Goal: Book appointment/travel/reservation

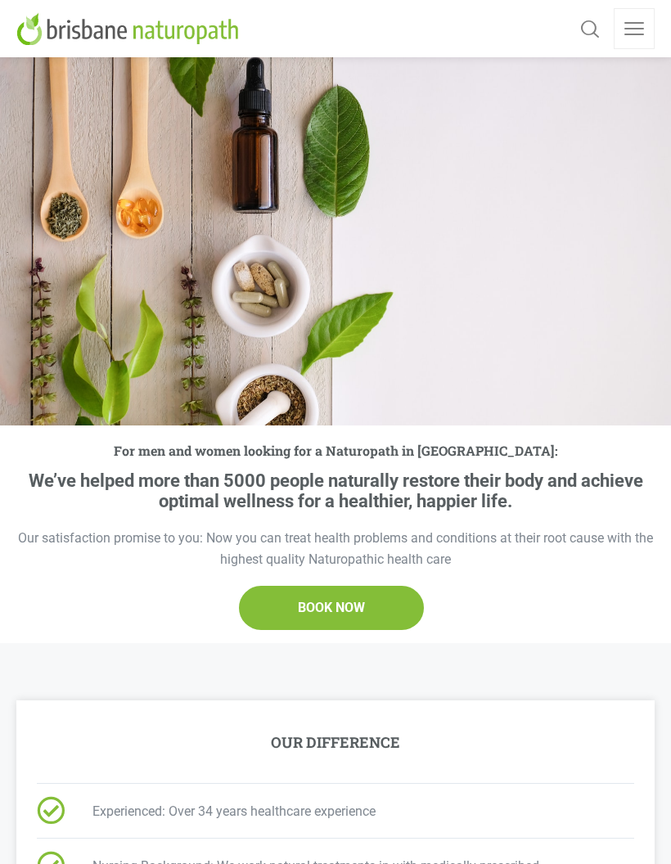
click at [643, 26] on link at bounding box center [634, 28] width 41 height 41
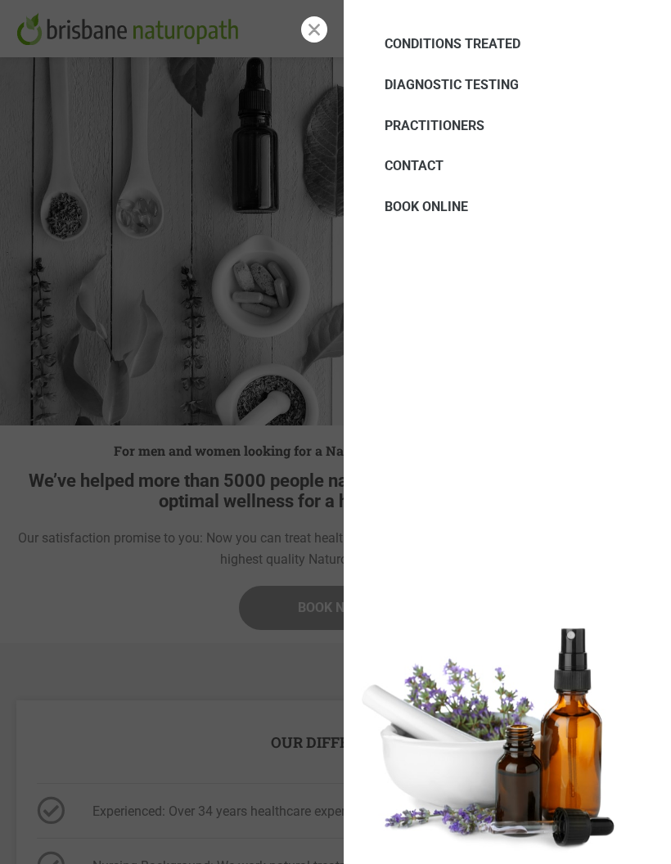
click at [483, 129] on span "PRACTITIONERS" at bounding box center [435, 126] width 100 height 16
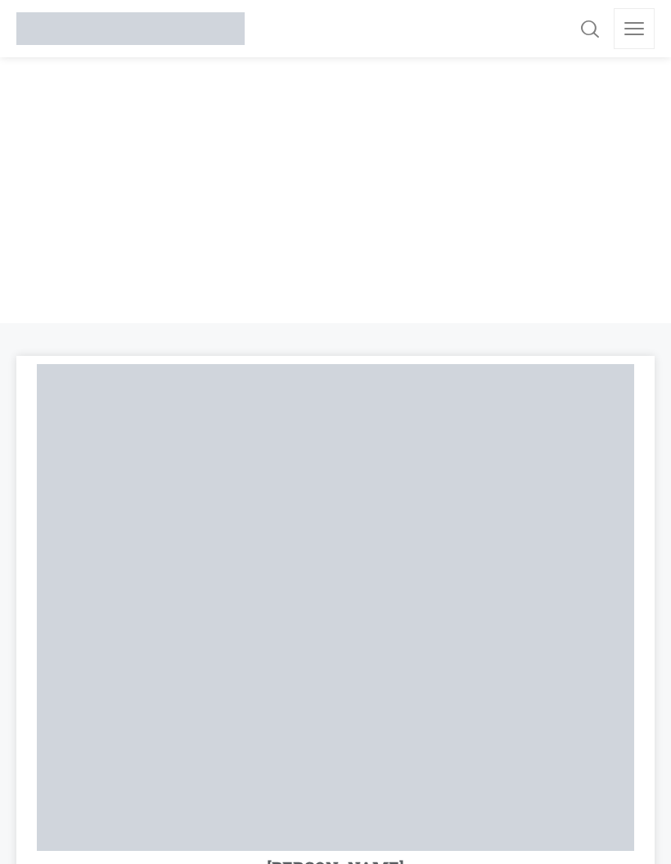
click at [629, 35] on link at bounding box center [634, 28] width 41 height 41
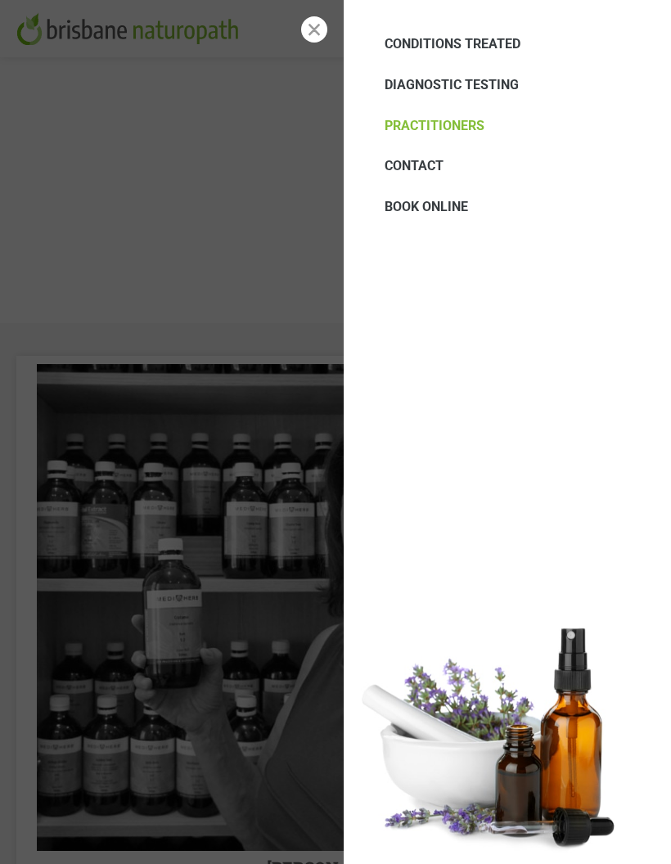
click at [482, 88] on span "DIAGNOSTIC TESTING" at bounding box center [452, 85] width 134 height 16
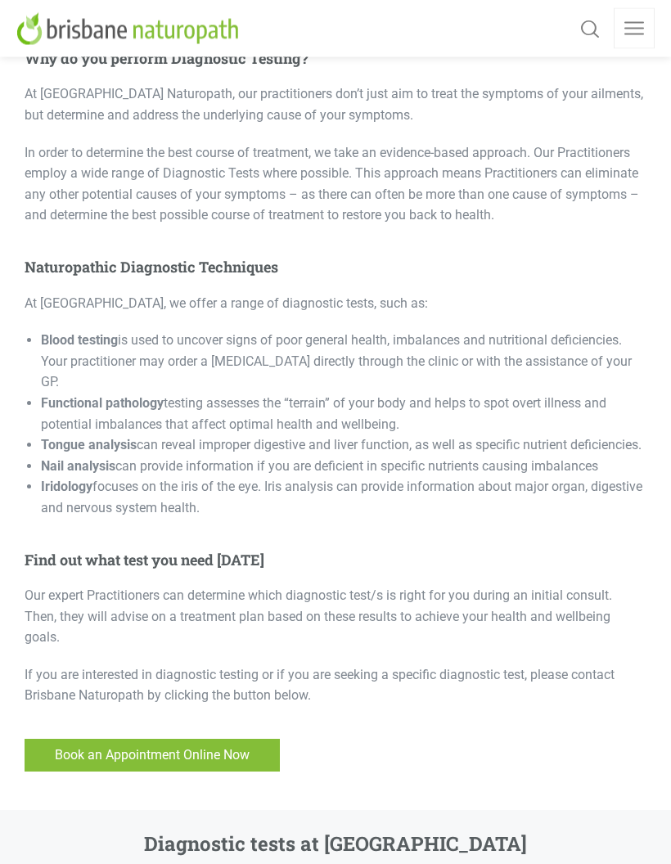
scroll to position [681, 0]
click at [636, 30] on link at bounding box center [634, 28] width 41 height 41
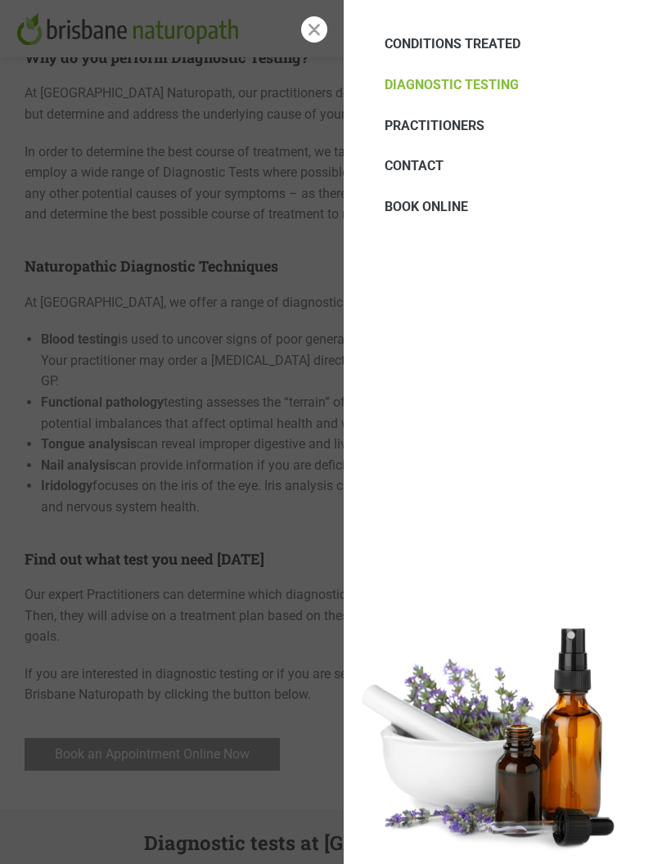
click at [444, 207] on span "BOOK ONLINE" at bounding box center [426, 207] width 83 height 16
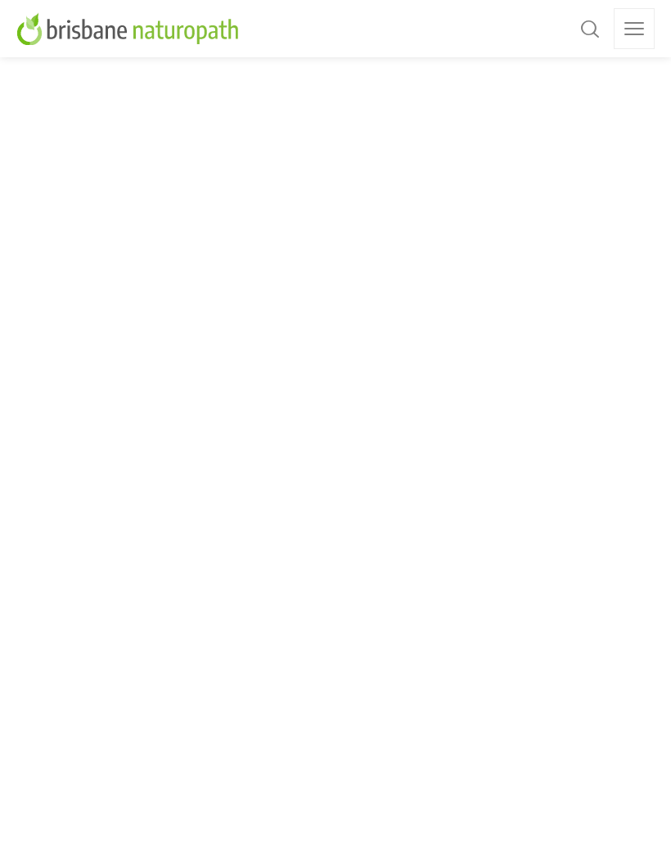
click at [623, 32] on link at bounding box center [634, 28] width 41 height 41
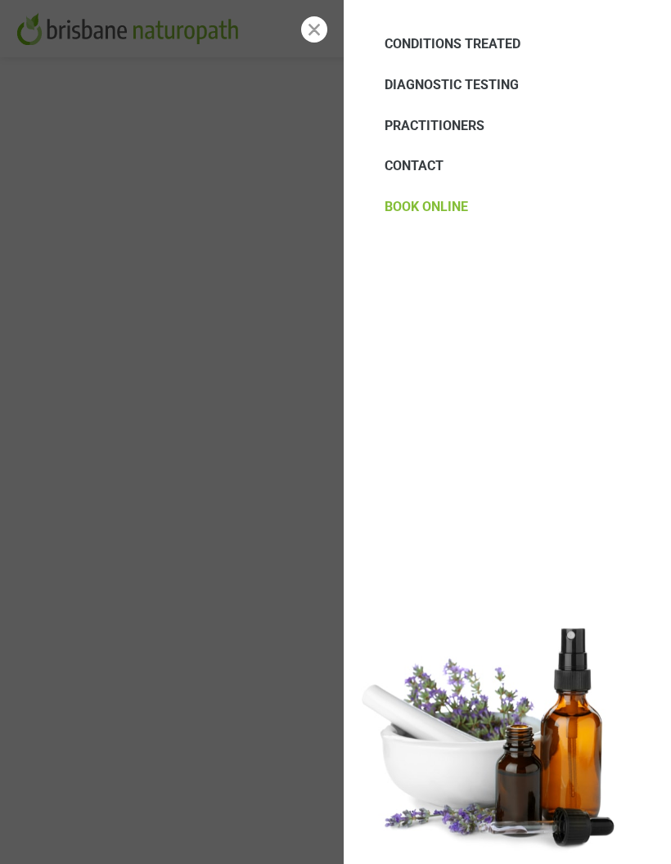
click at [458, 125] on span "PRACTITIONERS" at bounding box center [435, 126] width 100 height 16
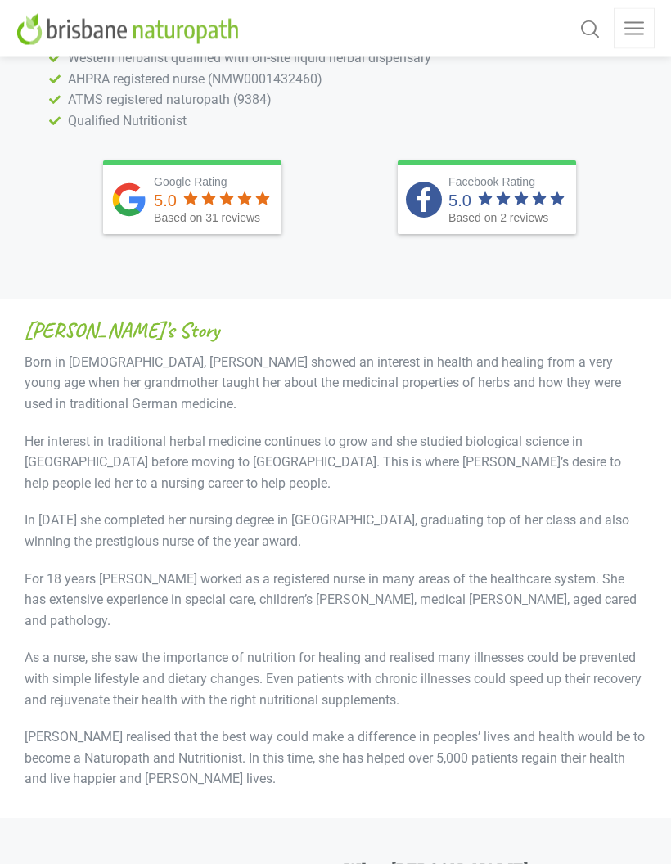
scroll to position [1567, 0]
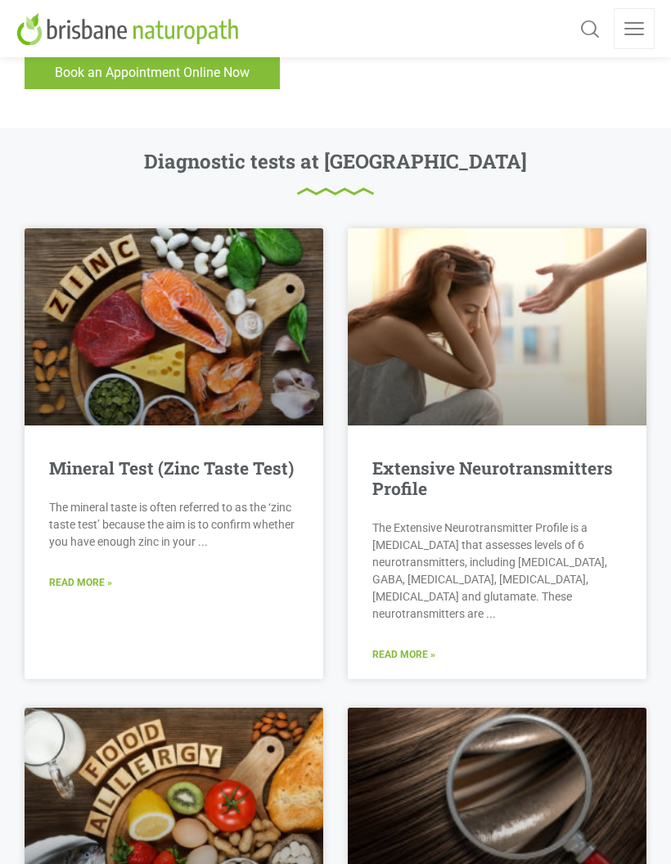
scroll to position [1380, 0]
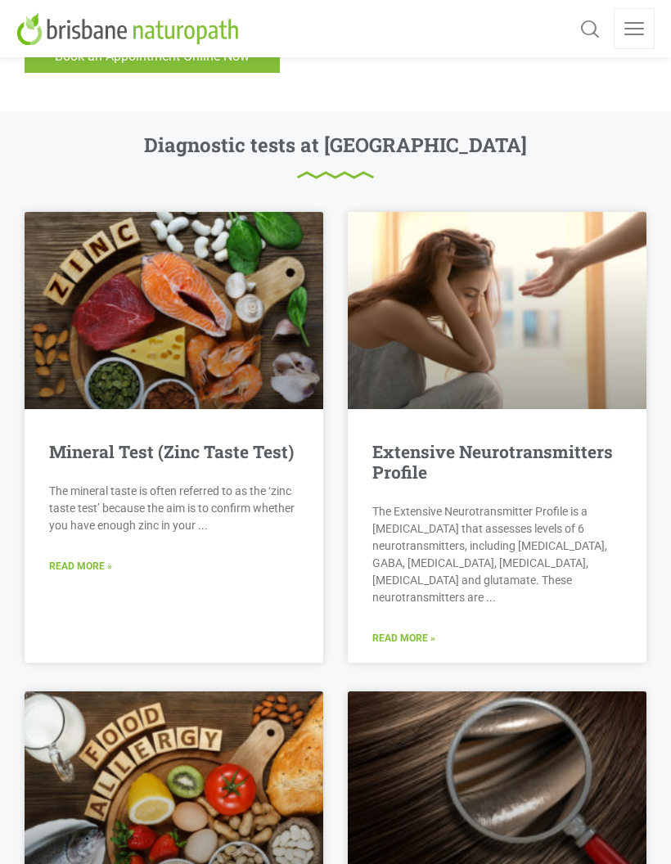
click at [408, 631] on link "Read More »" at bounding box center [403, 639] width 63 height 16
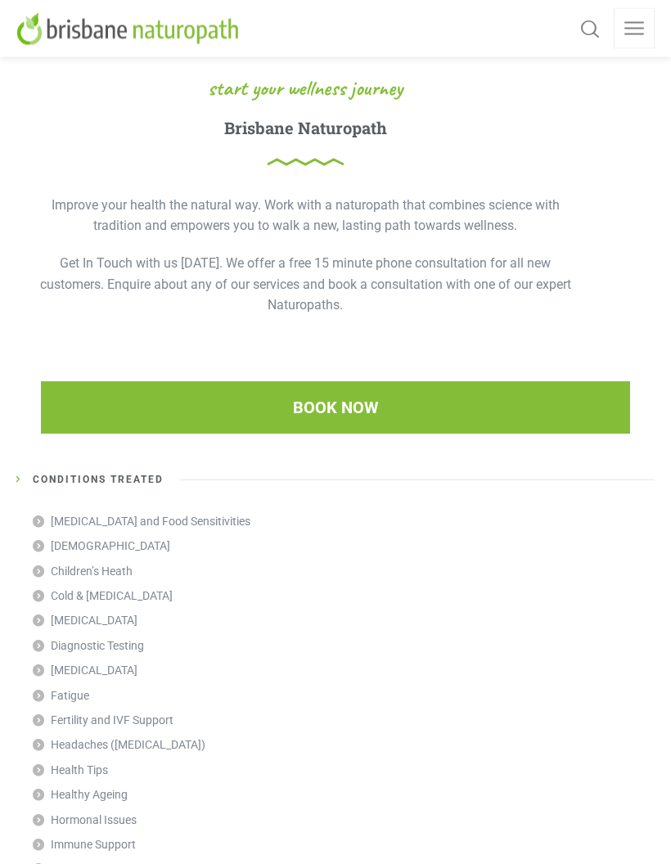
scroll to position [1486, 0]
click at [291, 449] on span "BOOK NOW" at bounding box center [336, 473] width 586 height 49
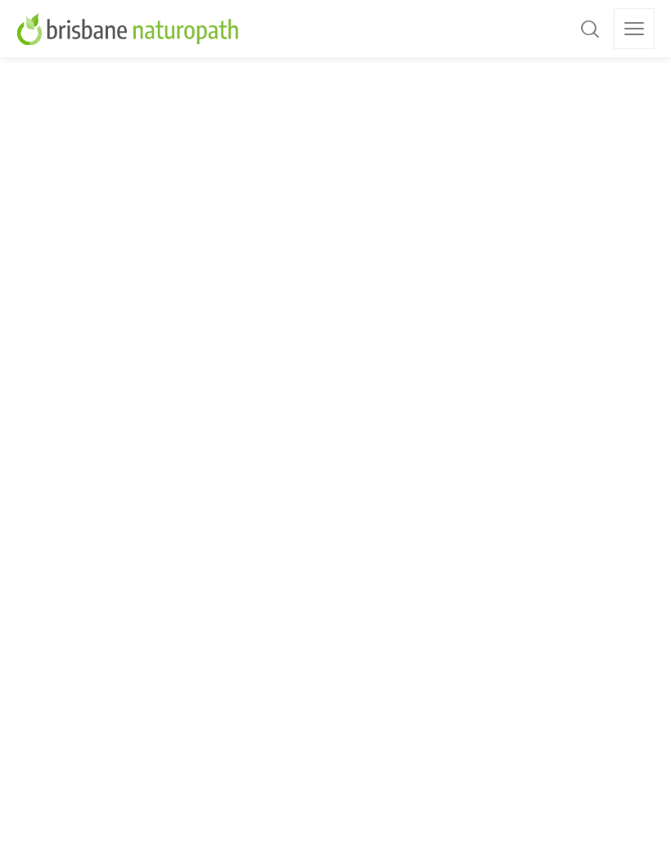
scroll to position [320, 0]
